Goal: Find contact information: Find contact information

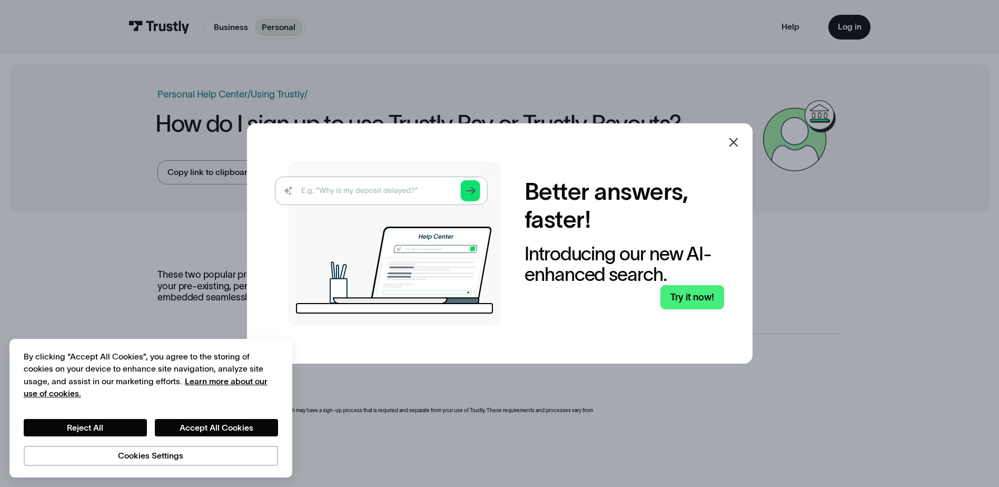
click at [691, 98] on div at bounding box center [499, 243] width 999 height 487
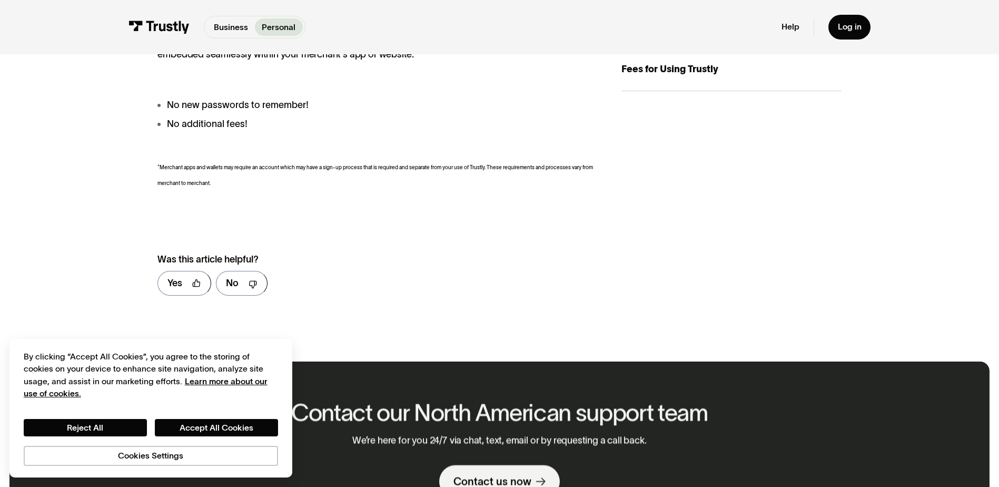
scroll to position [211, 0]
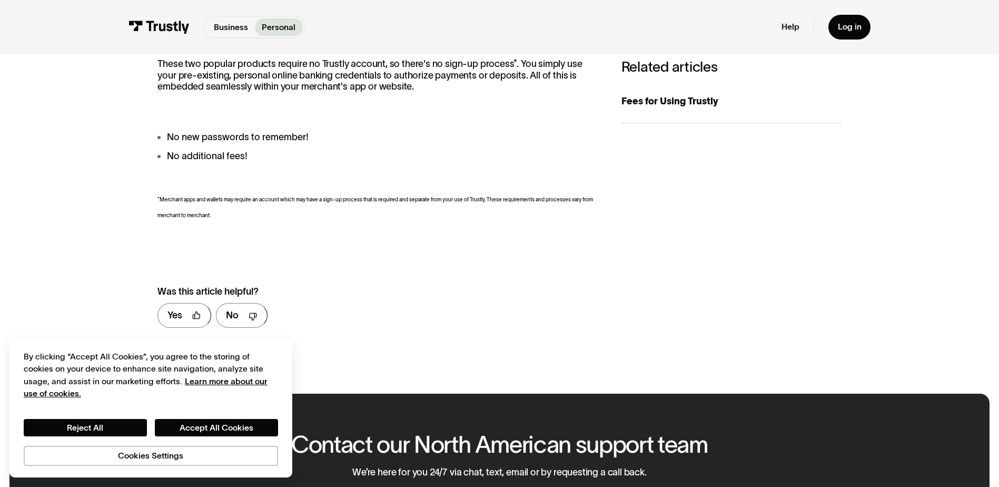
click at [164, 27] on img at bounding box center [158, 27] width 61 height 13
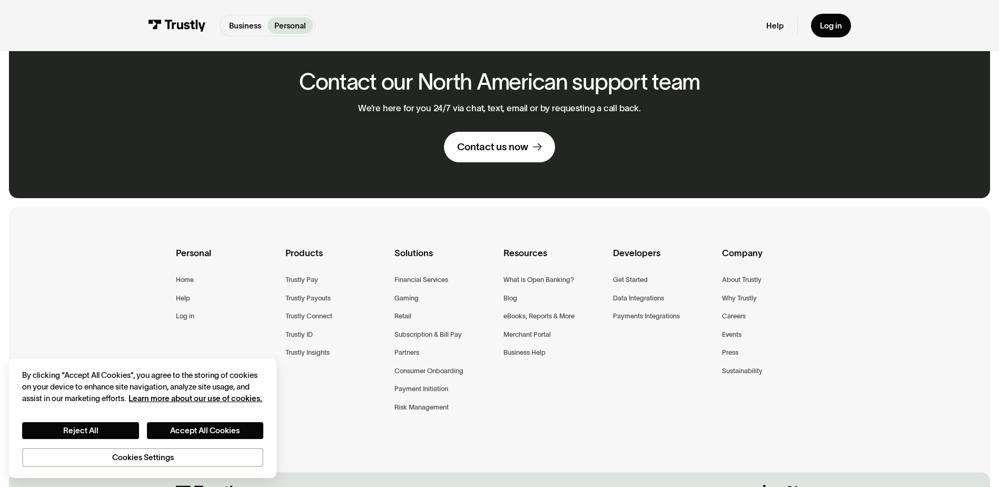
scroll to position [737, 0]
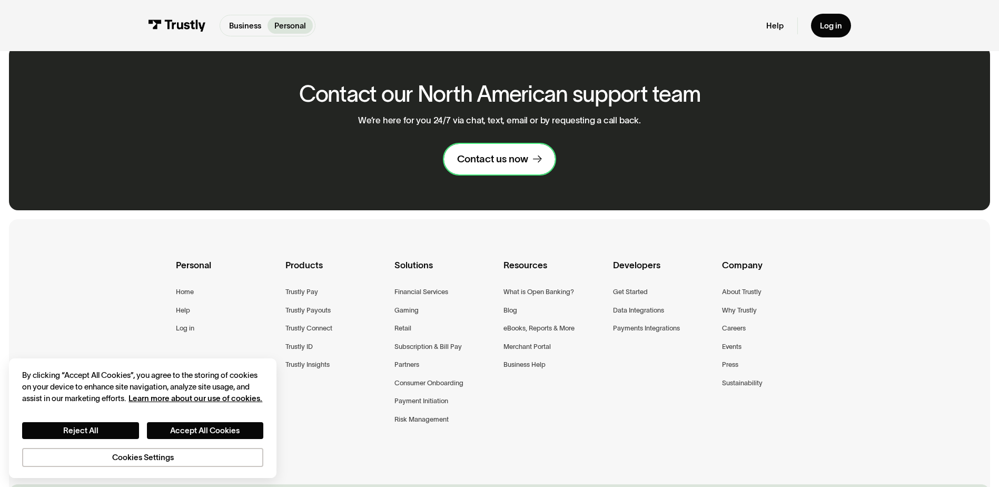
click at [524, 156] on div "Contact us now" at bounding box center [492, 159] width 71 height 13
